Goal: Book appointment/travel/reservation

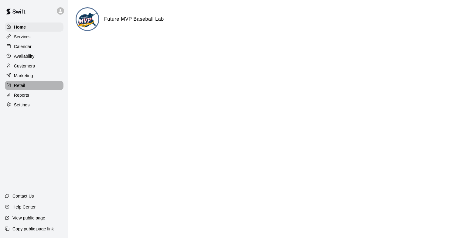
click at [24, 87] on p "Retail" at bounding box center [19, 85] width 11 height 6
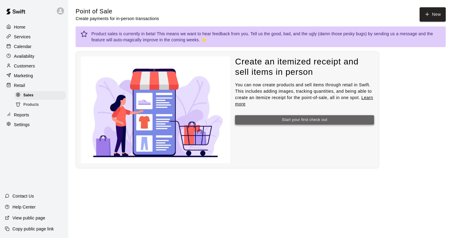
click at [311, 121] on button "Start your first check out" at bounding box center [304, 119] width 139 height 9
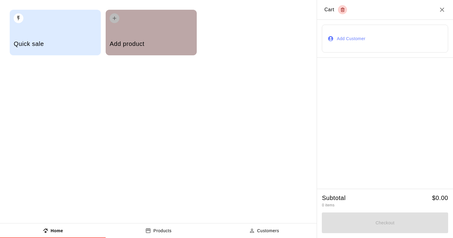
click at [144, 40] on h5 "Add product" at bounding box center [151, 44] width 83 height 8
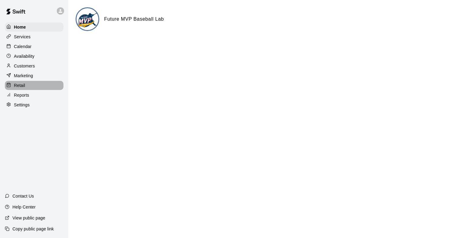
click at [24, 84] on p "Retail" at bounding box center [19, 85] width 11 height 6
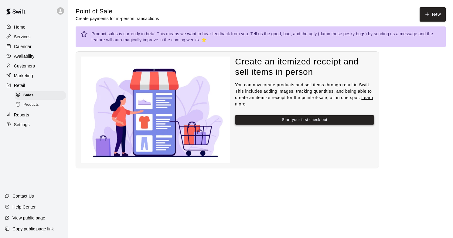
click at [249, 120] on button "Start your first check out" at bounding box center [304, 119] width 139 height 9
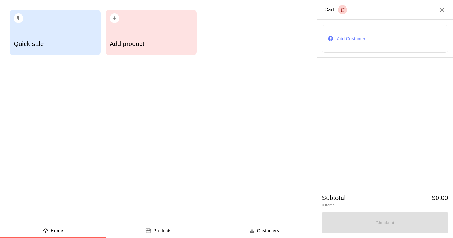
click at [132, 46] on h5 "Add product" at bounding box center [151, 44] width 83 height 8
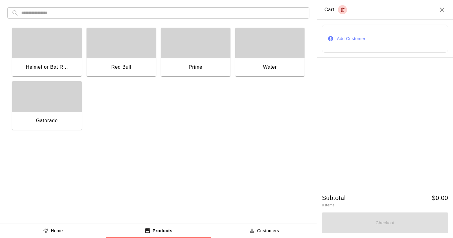
click at [55, 108] on div "button" at bounding box center [47, 96] width 70 height 30
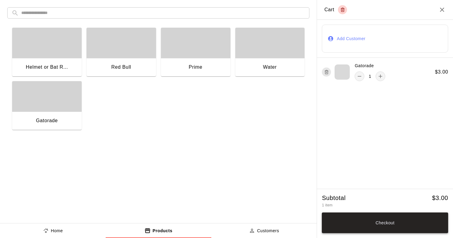
click at [353, 220] on button "Checkout" at bounding box center [385, 222] width 126 height 21
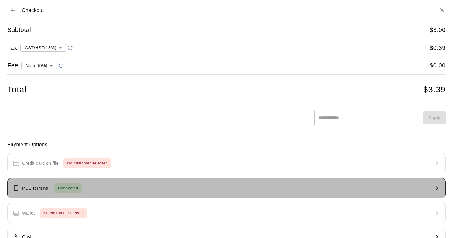
click at [92, 191] on button "POS terminal Connected" at bounding box center [226, 188] width 439 height 20
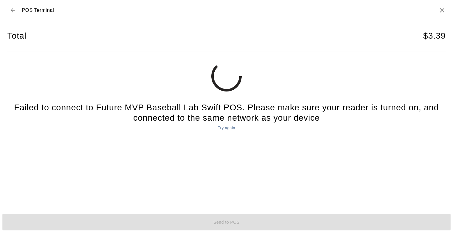
click at [226, 128] on button "Try again" at bounding box center [226, 127] width 20 height 9
click at [14, 8] on icon "Back to checkout" at bounding box center [13, 10] width 6 height 6
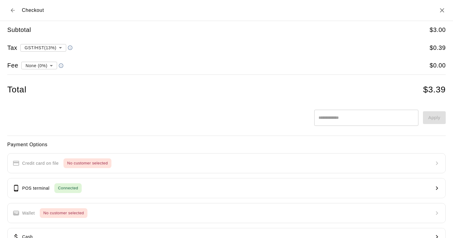
scroll to position [41, 0]
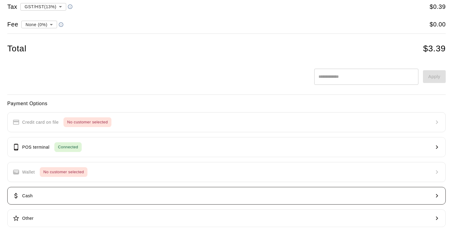
click at [79, 194] on button "Cash" at bounding box center [226, 196] width 439 height 18
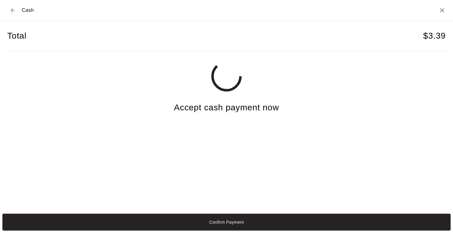
scroll to position [0, 0]
click at [15, 12] on icon "Back to checkout" at bounding box center [13, 10] width 6 height 6
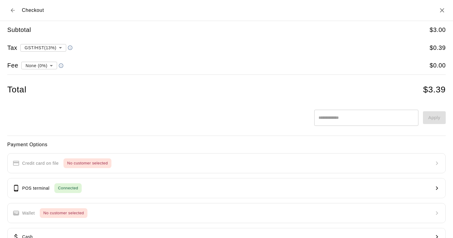
click at [18, 10] on div "Checkout" at bounding box center [25, 10] width 37 height 11
click at [13, 10] on icon "Back to cart" at bounding box center [13, 10] width 6 height 6
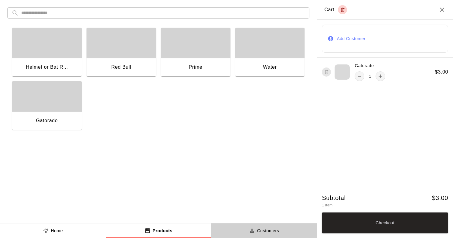
click at [272, 231] on p "Customers" at bounding box center [268, 230] width 22 height 6
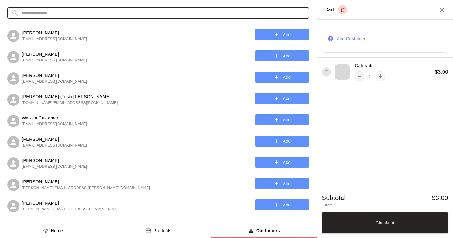
click at [180, 15] on input "text" at bounding box center [163, 12] width 284 height 11
click at [283, 73] on button "Add" at bounding box center [282, 77] width 54 height 11
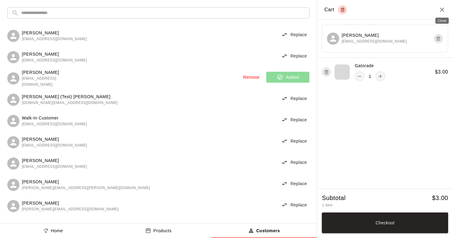
click at [442, 12] on icon "Close" at bounding box center [442, 9] width 7 height 7
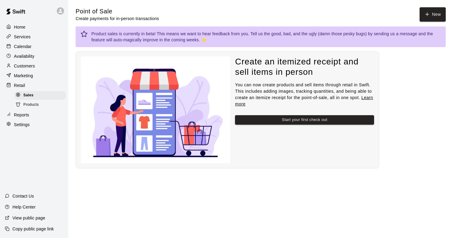
click at [32, 66] on p "Customers" at bounding box center [24, 66] width 21 height 6
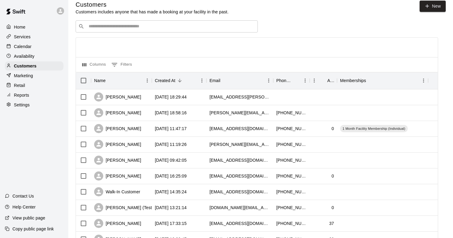
scroll to position [6, 0]
click at [203, 100] on div "2025-09-15 18:29:44" at bounding box center [179, 98] width 55 height 16
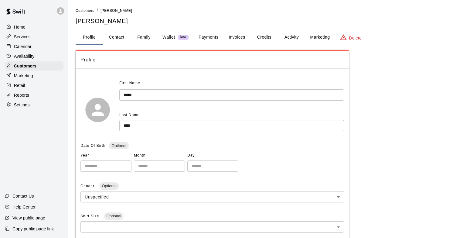
click at [292, 37] on button "Activity" at bounding box center [291, 37] width 27 height 15
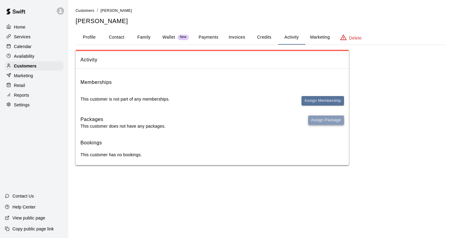
click at [331, 121] on button "Assign Package" at bounding box center [326, 119] width 36 height 9
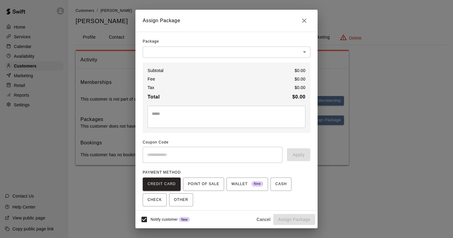
click at [219, 50] on body "Home Services Calendar Availability Customers Marketing Retail Reports Settings…" at bounding box center [226, 88] width 453 height 177
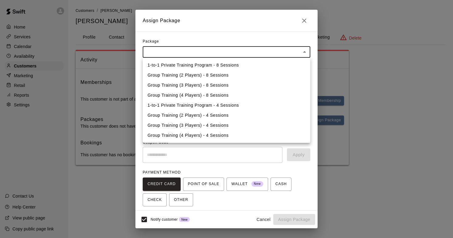
click at [228, 106] on li "1-to-1 Private Training Program - 4 Sessions" at bounding box center [227, 105] width 168 height 10
type input "**********"
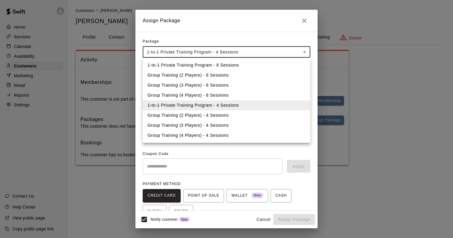
click at [293, 54] on body "**********" at bounding box center [226, 88] width 453 height 177
click at [226, 66] on li "1-to-1 Private Training Program - 8 Sessions" at bounding box center [227, 65] width 168 height 10
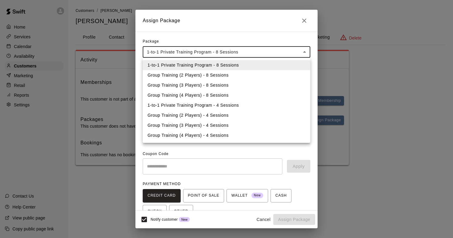
click at [280, 52] on body "**********" at bounding box center [226, 88] width 453 height 177
click at [207, 105] on li "1-to-1 Private Training Program - 4 Sessions" at bounding box center [227, 105] width 168 height 10
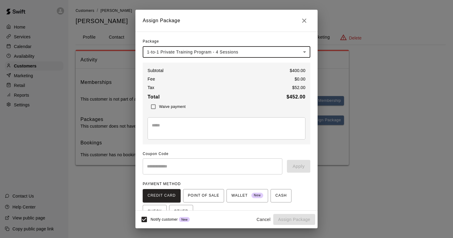
click at [288, 52] on body "**********" at bounding box center [226, 88] width 453 height 177
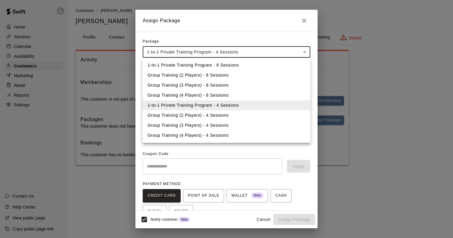
click at [254, 64] on li "1-to-1 Private Training Program - 8 Sessions" at bounding box center [227, 65] width 168 height 10
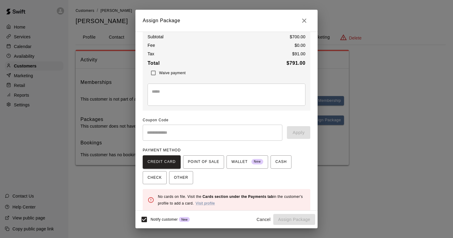
scroll to position [39, 0]
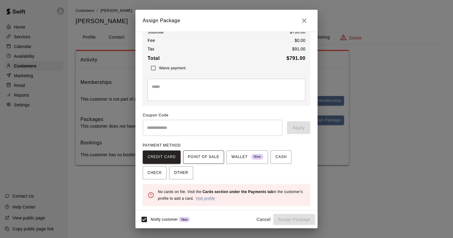
click at [204, 156] on span "POINT OF SALE" at bounding box center [203, 157] width 31 height 10
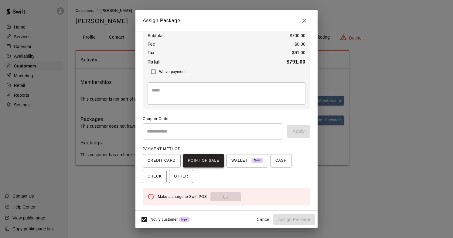
scroll to position [35, 0]
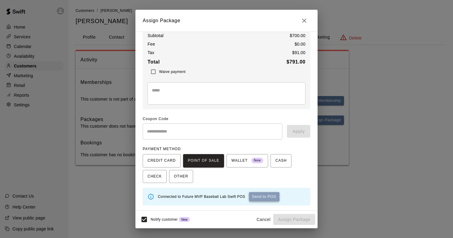
click at [261, 196] on button "Send to POS" at bounding box center [264, 196] width 30 height 9
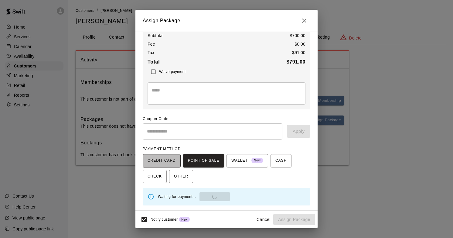
click at [166, 160] on span "CREDIT CARD" at bounding box center [162, 161] width 28 height 10
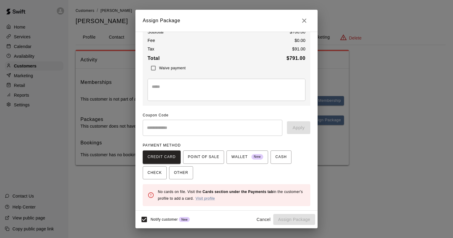
scroll to position [0, 0]
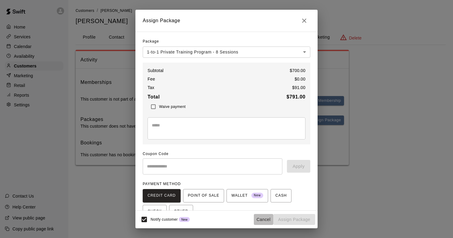
click at [264, 219] on button "Cancel" at bounding box center [263, 219] width 19 height 11
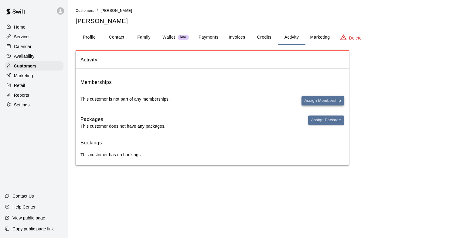
click at [333, 100] on button "Assign Membership" at bounding box center [323, 100] width 43 height 9
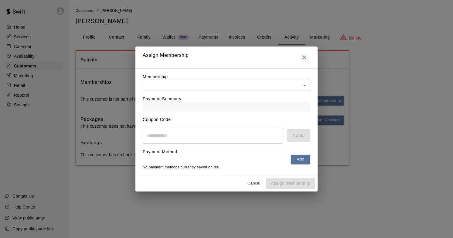
click at [229, 88] on body "Home Services Calendar Availability Customers Marketing Retail Reports Settings…" at bounding box center [226, 88] width 453 height 177
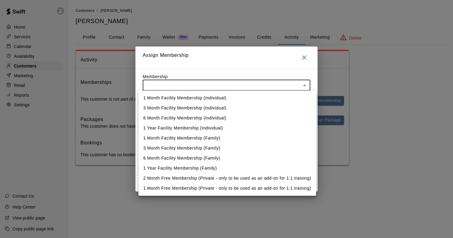
click at [200, 188] on li "1 Month Free Membership (Private - only to be used as an add-on for 1:1 trainin…" at bounding box center [227, 188] width 178 height 10
type input "**********"
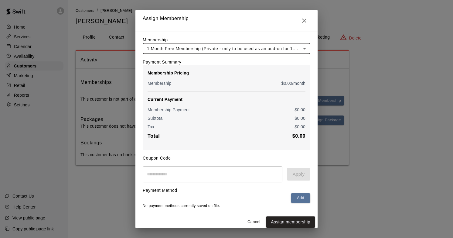
scroll to position [3, 0]
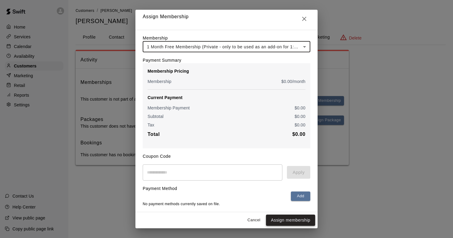
click at [282, 220] on button "Assign membership" at bounding box center [290, 219] width 49 height 11
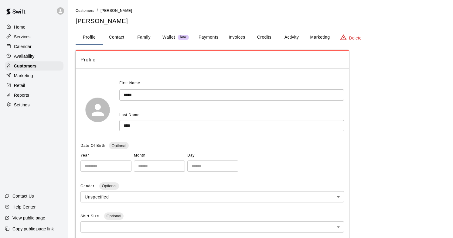
click at [295, 36] on button "Activity" at bounding box center [291, 37] width 27 height 15
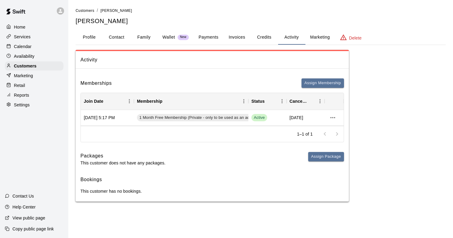
click at [33, 57] on p "Availability" at bounding box center [24, 56] width 21 height 6
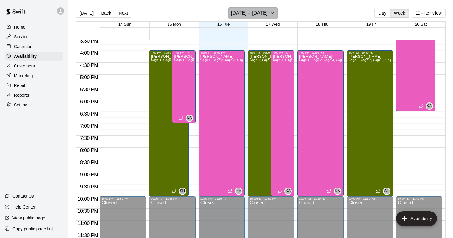
click at [255, 13] on h6 "[DATE] – [DATE]" at bounding box center [249, 13] width 37 height 9
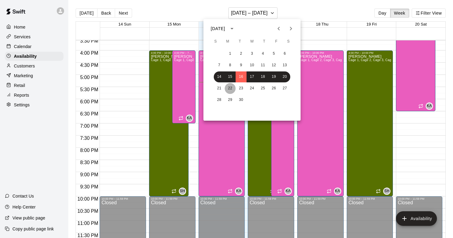
click at [227, 89] on button "22" at bounding box center [230, 88] width 11 height 11
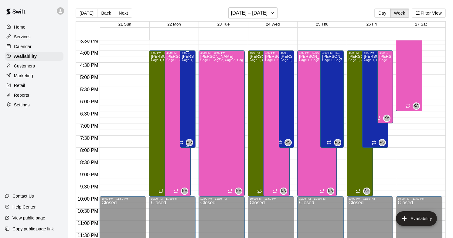
click at [188, 124] on div "Phillip Seok Cage 1, Cage 2, Cage 3, Cage 4, Cage 5, Cage 6, Pitching Mound 1, …" at bounding box center [188, 173] width 12 height 238
click at [24, 45] on div at bounding box center [226, 119] width 453 height 238
click at [24, 46] on p "Calendar" at bounding box center [23, 46] width 18 height 6
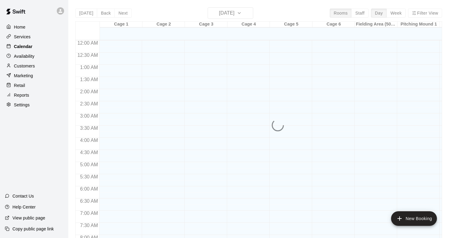
scroll to position [361, 0]
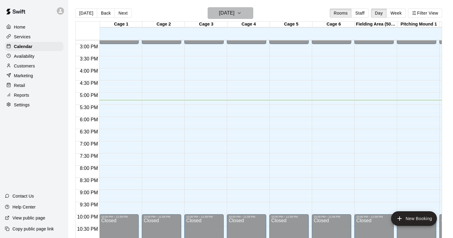
click at [242, 15] on icon "button" at bounding box center [239, 12] width 5 height 7
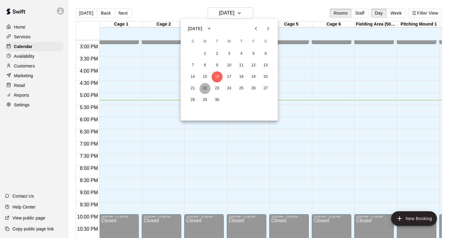
click at [204, 86] on button "22" at bounding box center [205, 88] width 11 height 11
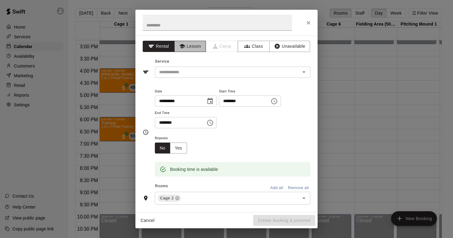
click at [193, 47] on button "Lesson" at bounding box center [190, 46] width 32 height 11
click at [197, 75] on input "text" at bounding box center [224, 72] width 134 height 8
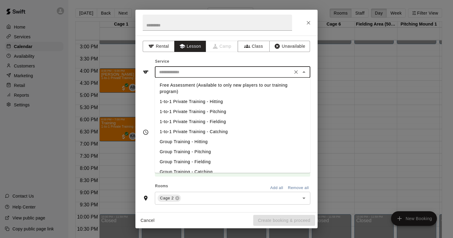
scroll to position [6, 0]
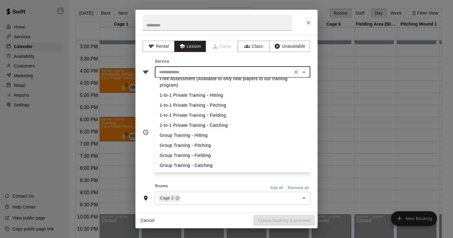
click at [214, 96] on li "1-to-1 Private Training - Hitting" at bounding box center [232, 95] width 155 height 10
type input "**********"
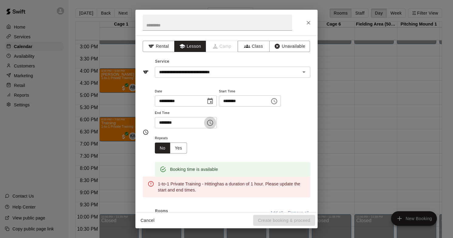
click at [212, 122] on icon "Choose time, selected time is 5:30 PM" at bounding box center [210, 122] width 7 height 7
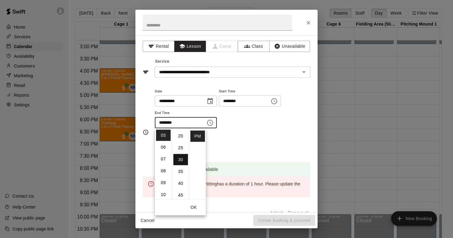
scroll to position [0, 0]
click at [183, 139] on li "00" at bounding box center [180, 135] width 15 height 11
click at [162, 145] on li "06" at bounding box center [163, 147] width 15 height 11
type input "********"
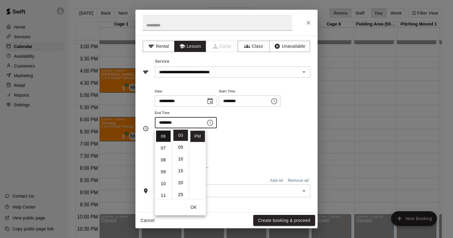
scroll to position [71, 0]
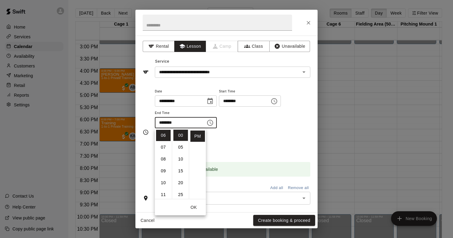
click at [248, 146] on div "Repeats No Yes" at bounding box center [232, 143] width 155 height 19
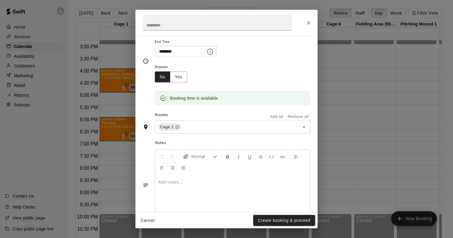
scroll to position [80, 0]
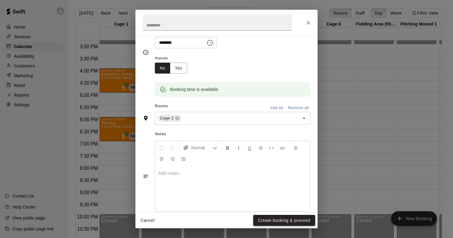
click at [283, 220] on button "Create booking & proceed" at bounding box center [284, 220] width 62 height 11
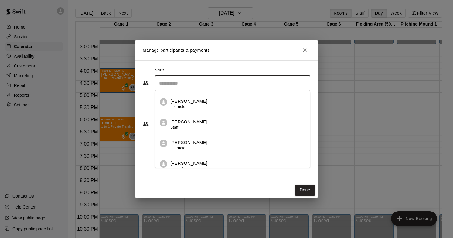
click at [232, 83] on input "Search staff" at bounding box center [233, 83] width 150 height 11
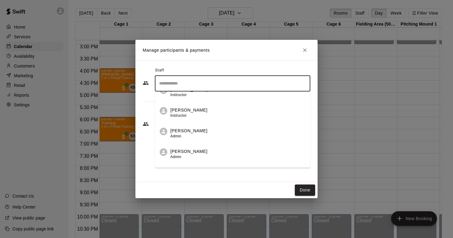
scroll to position [81, 0]
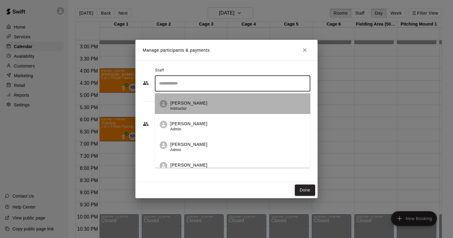
click at [207, 111] on div "Shoya Hase Instructor" at bounding box center [237, 106] width 135 height 12
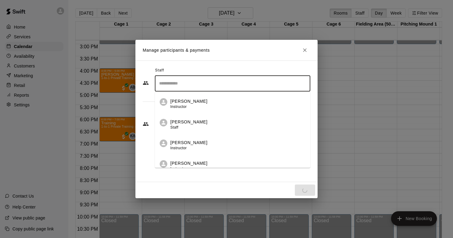
click at [200, 87] on input "Search staff" at bounding box center [233, 83] width 150 height 11
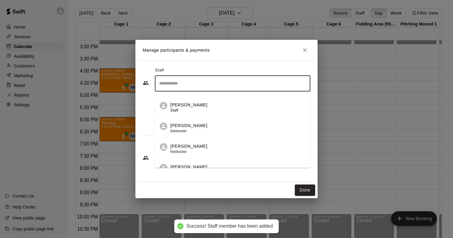
scroll to position [18, 0]
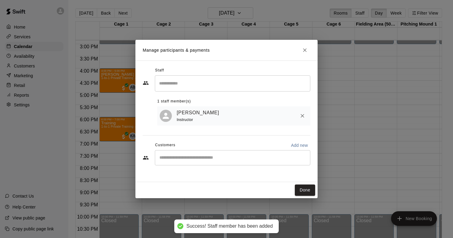
click at [144, 97] on div "​ 1 staff member(s) Shoya Hase Instructor" at bounding box center [227, 100] width 168 height 50
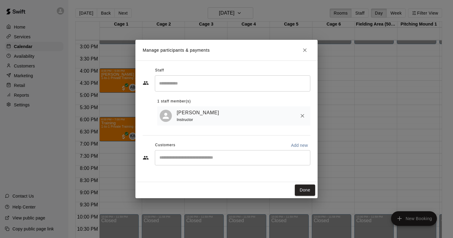
click at [285, 159] on input "Start typing to search customers..." at bounding box center [233, 158] width 150 height 6
click at [300, 146] on p "Add new" at bounding box center [299, 145] width 17 height 6
select select "**"
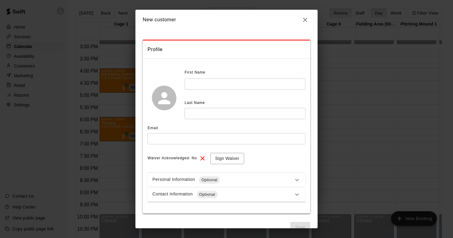
click at [305, 22] on icon "button" at bounding box center [305, 19] width 7 height 7
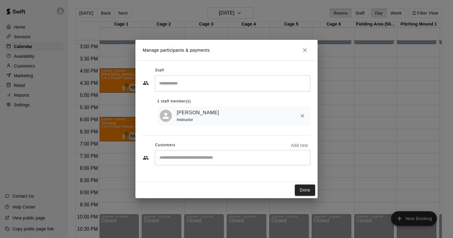
click at [204, 158] on input "Start typing to search customers..." at bounding box center [233, 158] width 150 height 6
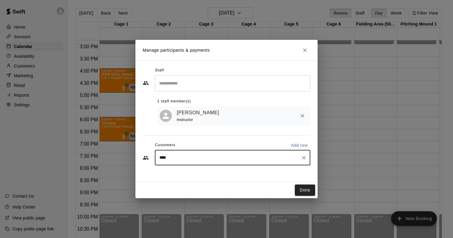
type input "*****"
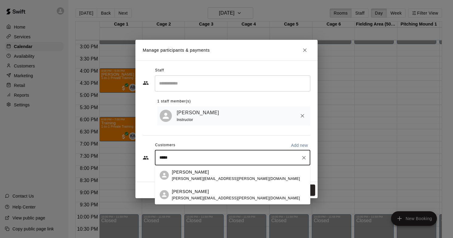
click at [207, 176] on div "Jamie Bruno jamie.bruno@futuremvpbaseball.com" at bounding box center [236, 175] width 128 height 13
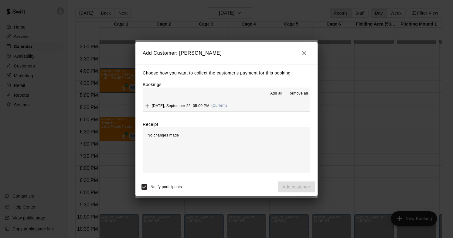
click at [278, 94] on span "Add all" at bounding box center [276, 94] width 12 height 6
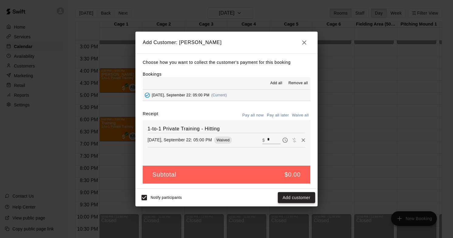
click at [289, 196] on button "Add customer" at bounding box center [296, 197] width 37 height 11
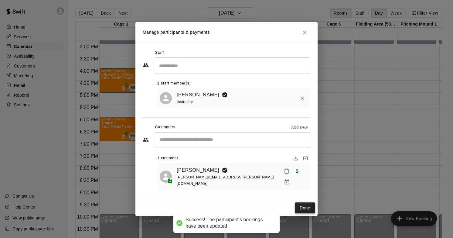
click at [302, 204] on button "Done" at bounding box center [305, 207] width 20 height 11
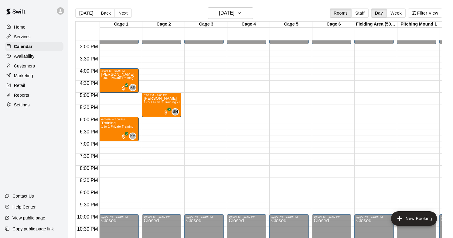
click at [41, 64] on div "Customers" at bounding box center [34, 65] width 59 height 9
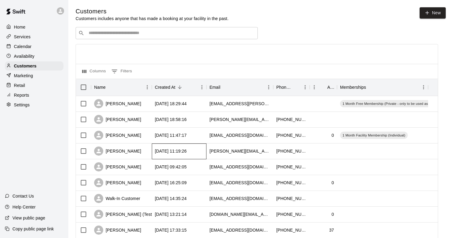
click at [170, 150] on div "2025-08-18 11:19:26" at bounding box center [171, 151] width 32 height 6
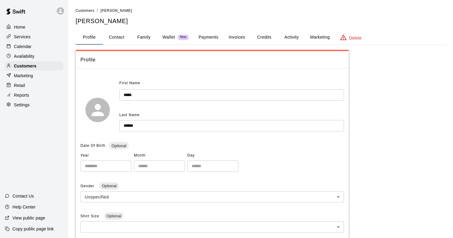
click at [262, 39] on button "Credits" at bounding box center [264, 37] width 27 height 15
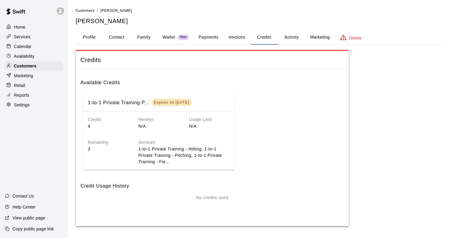
click at [197, 140] on h6 "Services" at bounding box center [183, 142] width 91 height 7
click at [117, 165] on div "Credits 4 Renews N/A Usage Limit N/A Remaining 3 Services 1-to-1 Private Traini…" at bounding box center [159, 141] width 152 height 61
click at [199, 121] on h6 "Usage Limit" at bounding box center [209, 119] width 41 height 7
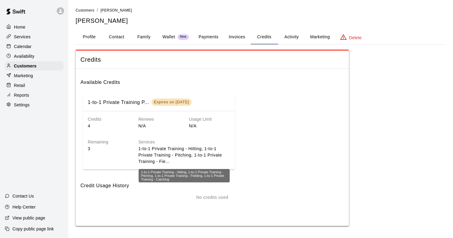
scroll to position [0, 0]
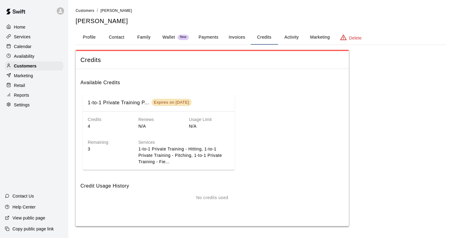
click at [189, 100] on div "Expires on Dec 12, 2025" at bounding box center [171, 102] width 35 height 5
click at [313, 39] on button "Marketing" at bounding box center [319, 37] width 29 height 15
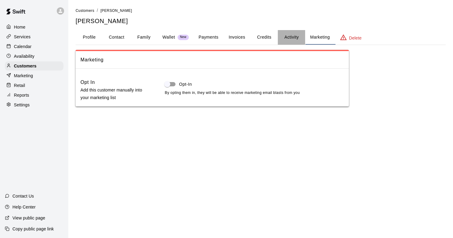
click at [290, 39] on button "Activity" at bounding box center [291, 37] width 27 height 15
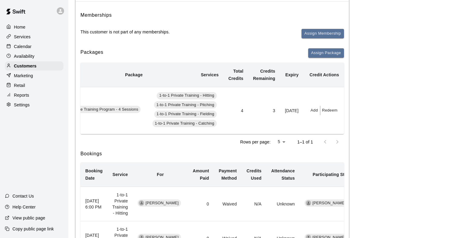
scroll to position [50, 0]
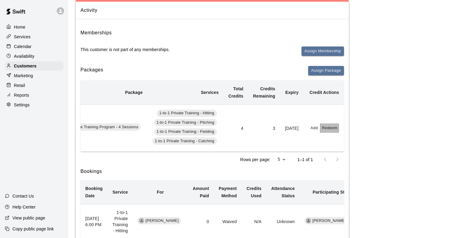
click at [334, 129] on button "Redeem" at bounding box center [329, 127] width 19 height 9
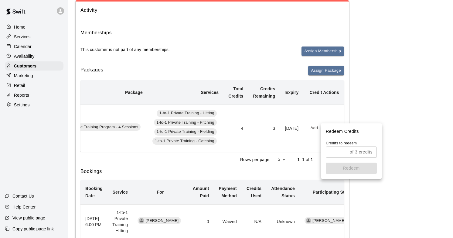
click at [346, 152] on input "text" at bounding box center [337, 151] width 22 height 11
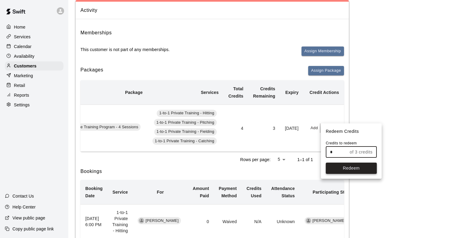
type input "*"
click at [349, 171] on button "Redeem" at bounding box center [351, 167] width 51 height 11
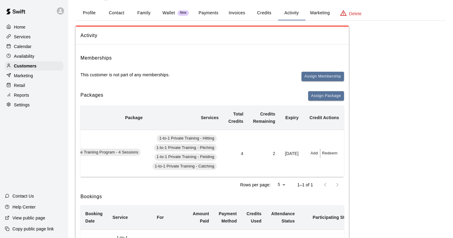
scroll to position [0, 0]
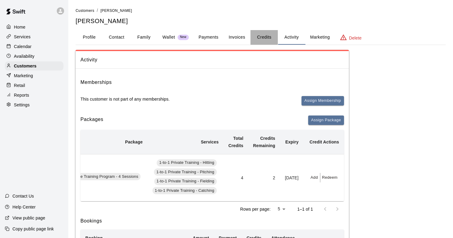
click at [268, 35] on button "Credits" at bounding box center [264, 37] width 27 height 15
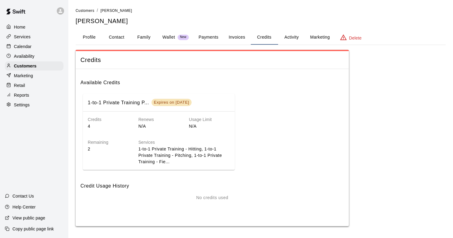
click at [24, 44] on p "Calendar" at bounding box center [23, 46] width 18 height 6
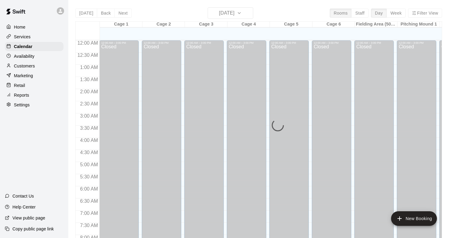
scroll to position [361, 0]
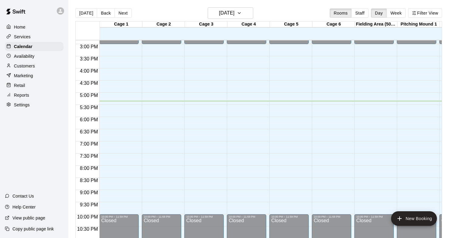
click at [36, 63] on div "Customers" at bounding box center [34, 65] width 59 height 9
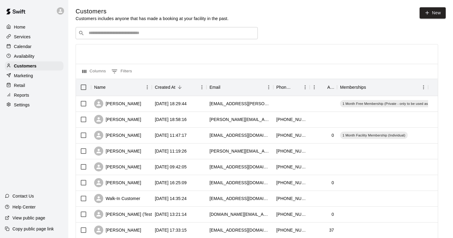
click at [33, 58] on p "Availability" at bounding box center [24, 56] width 21 height 6
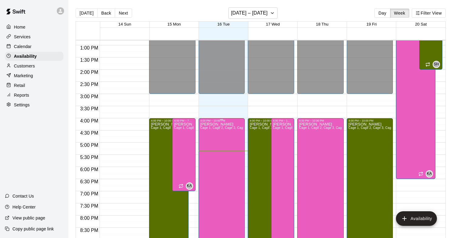
scroll to position [299, 0]
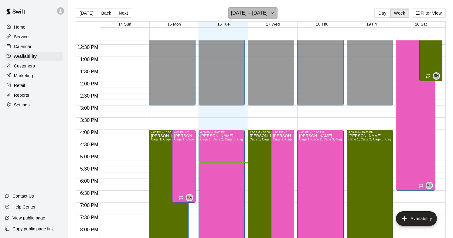
click at [275, 15] on icon "button" at bounding box center [272, 12] width 5 height 7
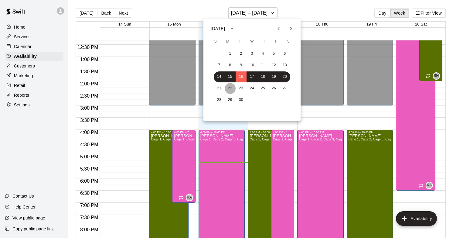
click at [227, 86] on button "22" at bounding box center [230, 88] width 11 height 11
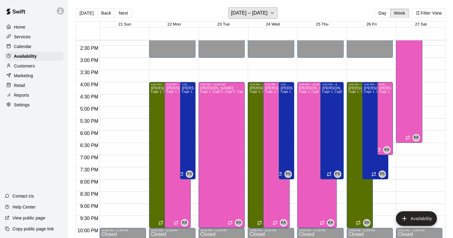
scroll to position [348, 0]
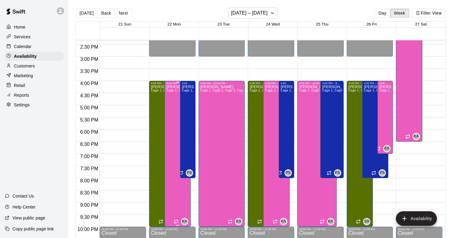
click at [171, 114] on div "Kevin Akiyama Cage 1, Cage 2, Cage 3, Cage 4, Cage 5, Cage 6, Pitching Mound 1,…" at bounding box center [177, 204] width 22 height 238
click at [175, 90] on icon "edit" at bounding box center [172, 90] width 5 height 5
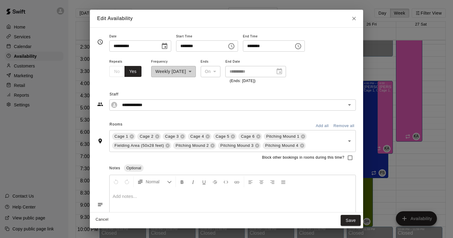
click at [355, 18] on icon "Close" at bounding box center [354, 19] width 4 height 4
type input "**********"
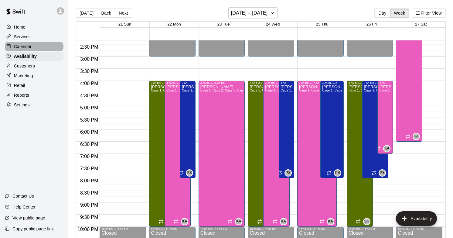
click at [25, 47] on p "Calendar" at bounding box center [23, 46] width 18 height 6
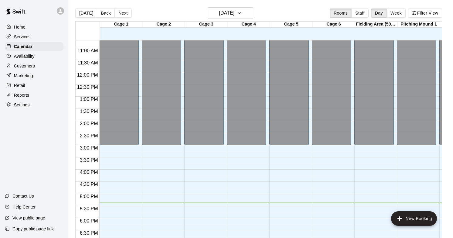
scroll to position [238, 0]
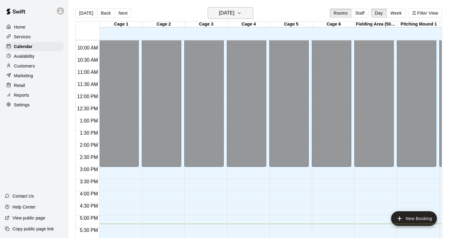
click at [245, 14] on button "Tuesday Sep 16" at bounding box center [231, 13] width 46 height 12
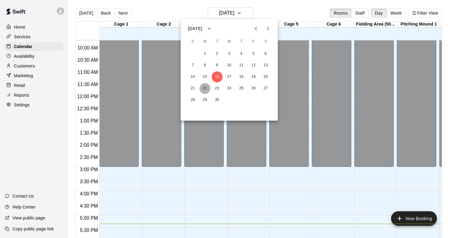
click at [207, 89] on button "22" at bounding box center [205, 88] width 11 height 11
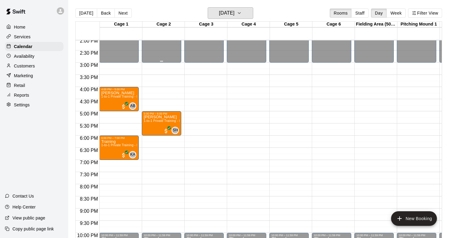
scroll to position [356, 0]
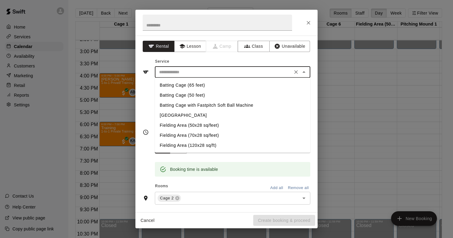
click at [214, 73] on input "text" at bounding box center [224, 72] width 134 height 8
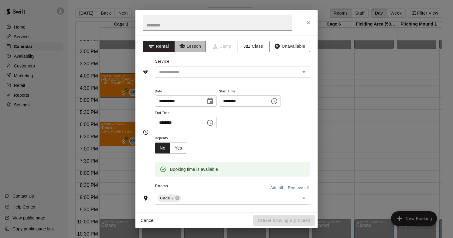
click at [199, 45] on button "Lesson" at bounding box center [190, 46] width 32 height 11
click at [185, 67] on div "​" at bounding box center [232, 72] width 155 height 11
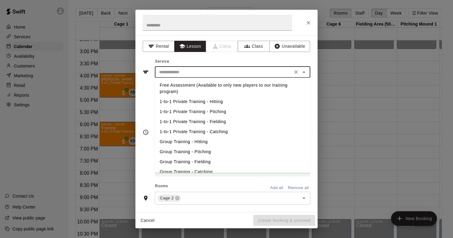
click at [201, 114] on li "1-to-1 Private Training - Pitching" at bounding box center [232, 112] width 155 height 10
type input "**********"
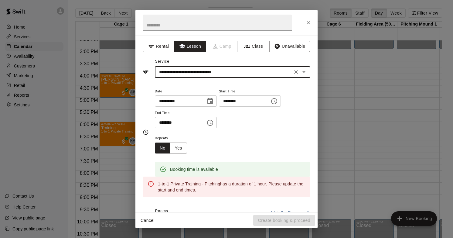
click at [212, 121] on icon "Choose time, selected time is 4:30 PM" at bounding box center [210, 122] width 7 height 7
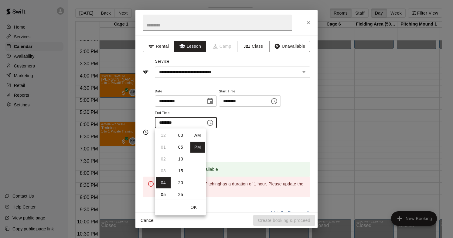
scroll to position [11, 0]
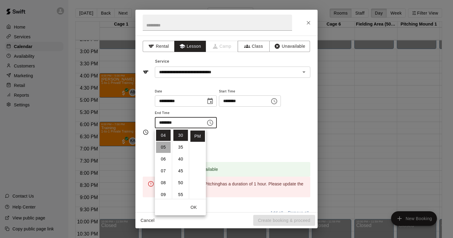
click at [164, 148] on li "05" at bounding box center [163, 147] width 15 height 11
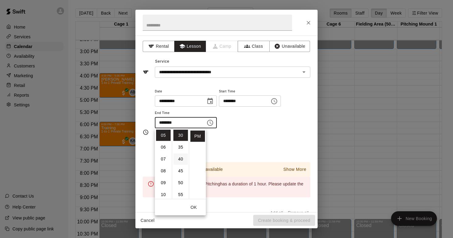
scroll to position [0, 0]
click at [182, 135] on li "00" at bounding box center [180, 135] width 15 height 11
type input "********"
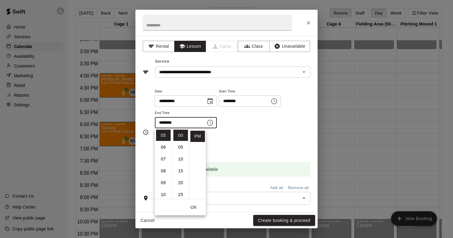
click at [257, 142] on div "Repeats No Yes" at bounding box center [232, 143] width 155 height 19
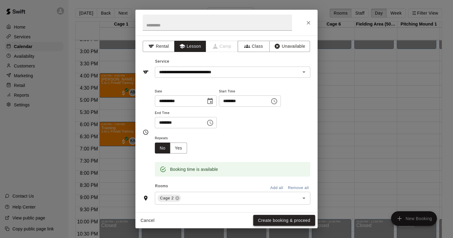
click at [286, 220] on button "Create booking & proceed" at bounding box center [284, 220] width 62 height 11
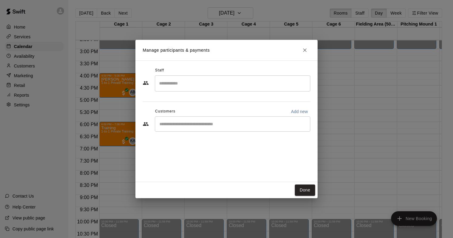
click at [195, 91] on div "​" at bounding box center [232, 83] width 155 height 16
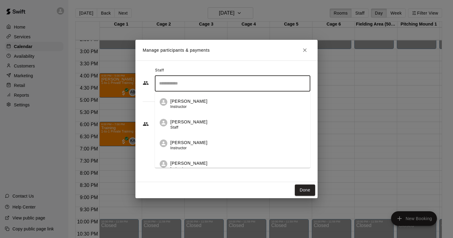
click at [189, 107] on div "Anthony Buonaiuto Instructor" at bounding box center [188, 104] width 37 height 12
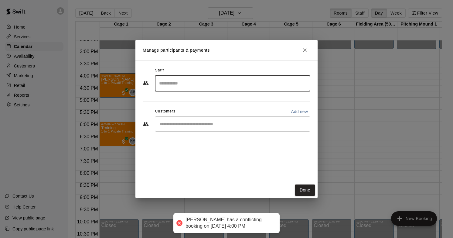
click at [224, 87] on input "Search staff" at bounding box center [233, 83] width 150 height 11
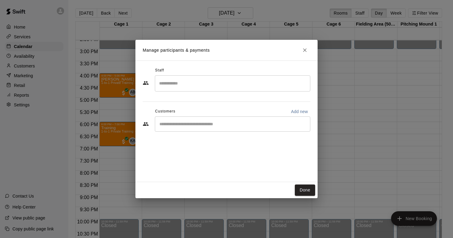
click at [234, 59] on h2 "Manage participants & payments" at bounding box center [226, 50] width 182 height 21
click at [302, 53] on icon "Close" at bounding box center [305, 50] width 6 height 6
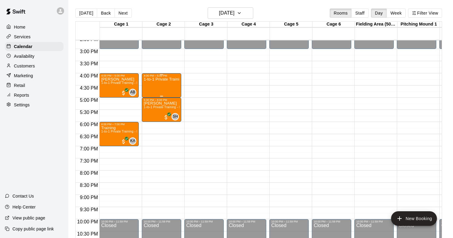
click at [167, 82] on div "1-to-1 Private Training - Pitching" at bounding box center [162, 196] width 36 height 238
click at [149, 114] on icon "delete" at bounding box center [150, 112] width 4 height 5
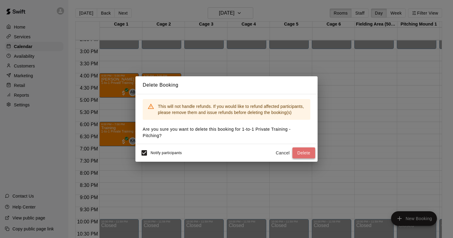
click at [301, 153] on button "Delete" at bounding box center [303, 152] width 23 height 11
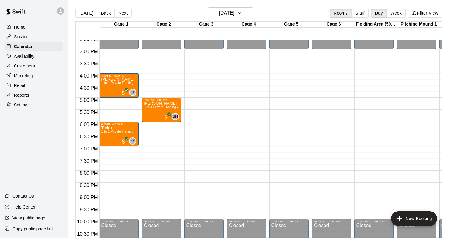
click at [38, 36] on div "Services" at bounding box center [34, 36] width 59 height 9
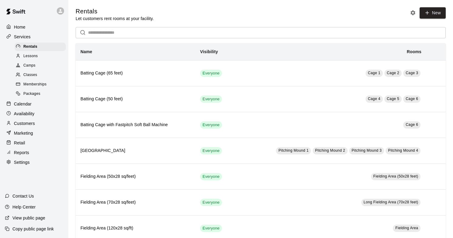
click at [33, 105] on div "Calendar" at bounding box center [34, 103] width 59 height 9
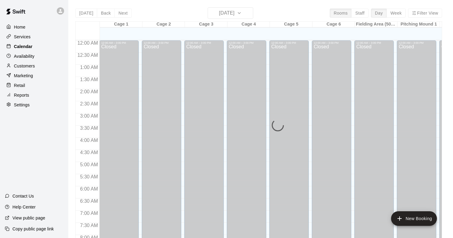
scroll to position [361, 0]
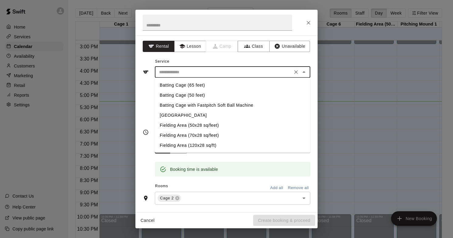
click at [206, 70] on input "text" at bounding box center [224, 72] width 134 height 8
click at [188, 85] on li "Batting Cage (65 feet)" at bounding box center [232, 85] width 155 height 10
type input "**********"
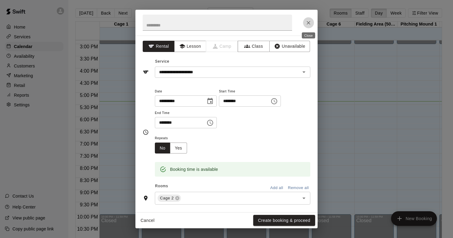
click at [310, 22] on icon "Close" at bounding box center [309, 23] width 6 height 6
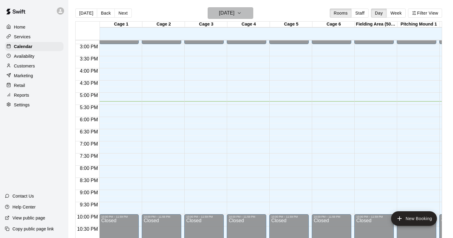
click at [233, 11] on h6 "Tuesday Sep 16" at bounding box center [226, 13] width 15 height 9
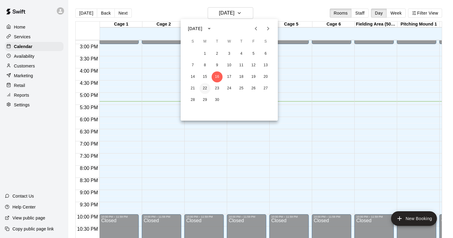
click at [207, 89] on button "22" at bounding box center [205, 88] width 11 height 11
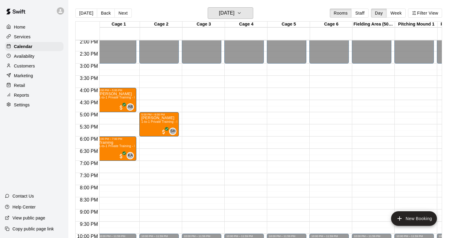
scroll to position [0, 0]
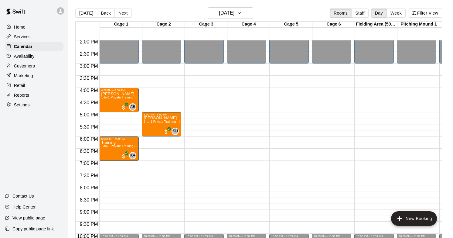
click at [33, 27] on div "Home" at bounding box center [34, 26] width 59 height 9
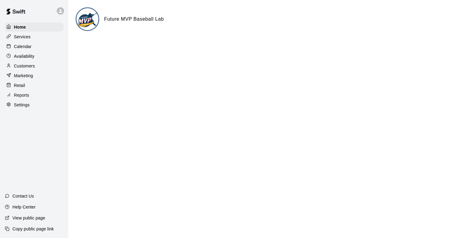
click at [34, 75] on div "Marketing" at bounding box center [34, 75] width 59 height 9
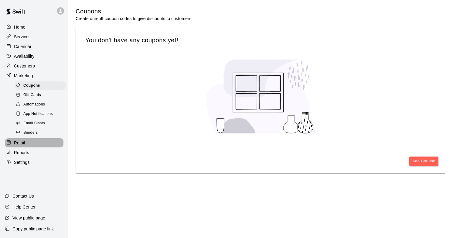
click at [20, 140] on p "Retail" at bounding box center [19, 143] width 11 height 6
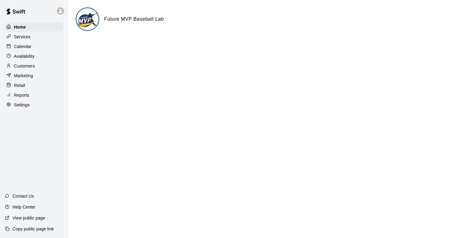
click at [28, 55] on p "Availability" at bounding box center [24, 56] width 21 height 6
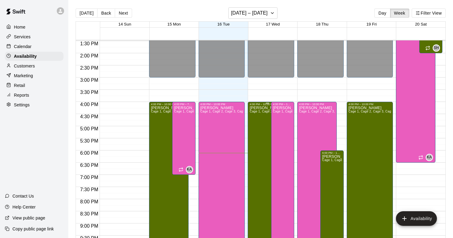
scroll to position [327, 0]
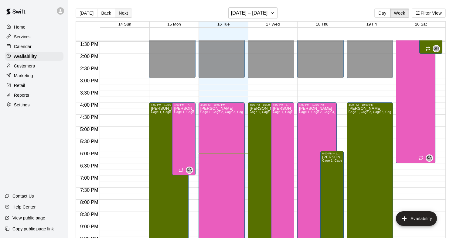
click at [119, 13] on button "Next" at bounding box center [123, 13] width 17 height 9
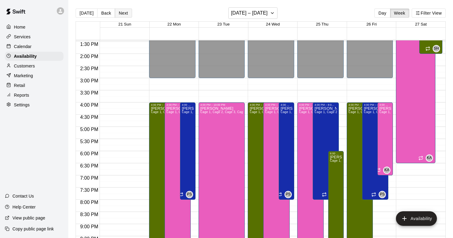
click at [121, 13] on button "Next" at bounding box center [123, 13] width 17 height 9
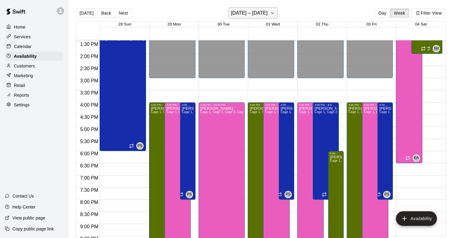
click at [251, 18] on button "[DATE] – [DATE]" at bounding box center [253, 13] width 50 height 12
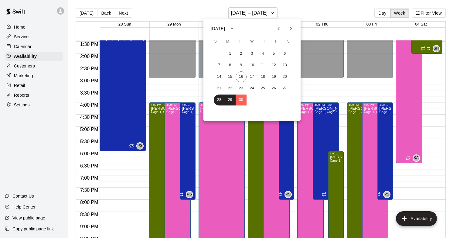
click at [135, 11] on div at bounding box center [226, 119] width 453 height 238
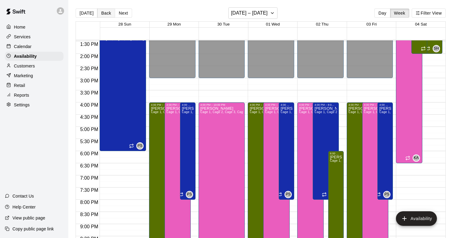
click at [104, 12] on button "Back" at bounding box center [106, 13] width 18 height 9
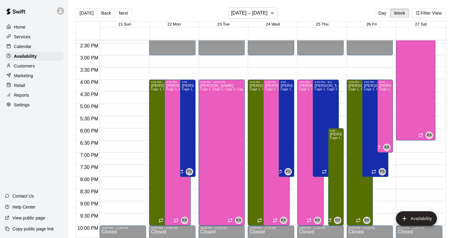
scroll to position [351, 0]
